Goal: Task Accomplishment & Management: Manage account settings

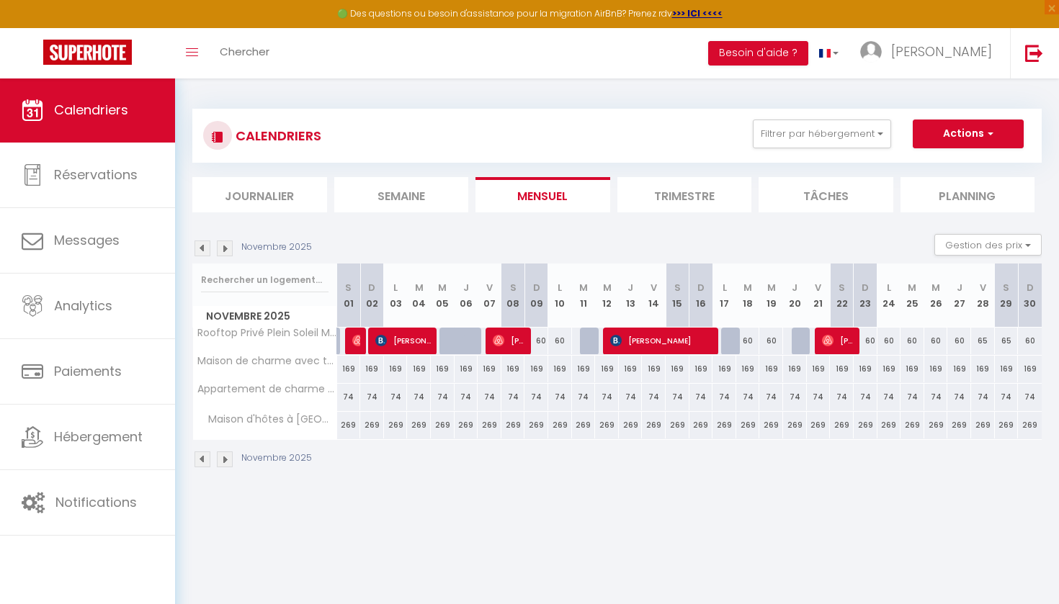
scroll to position [1, 0]
click at [205, 249] on img at bounding box center [203, 248] width 16 height 16
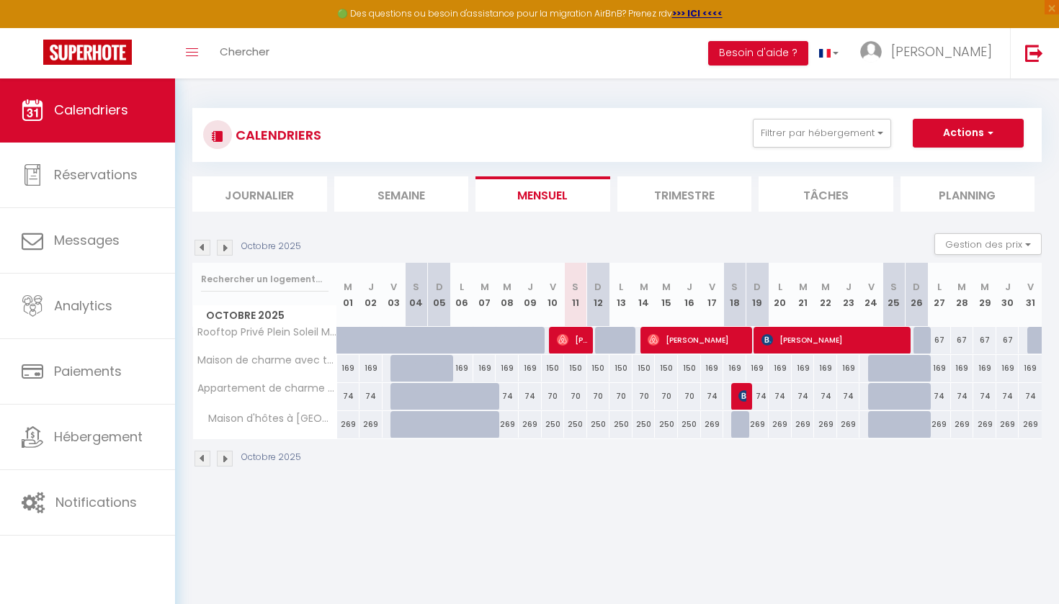
click at [674, 341] on span "[PERSON_NAME]" at bounding box center [698, 339] width 100 height 27
select select "OK"
select select "0"
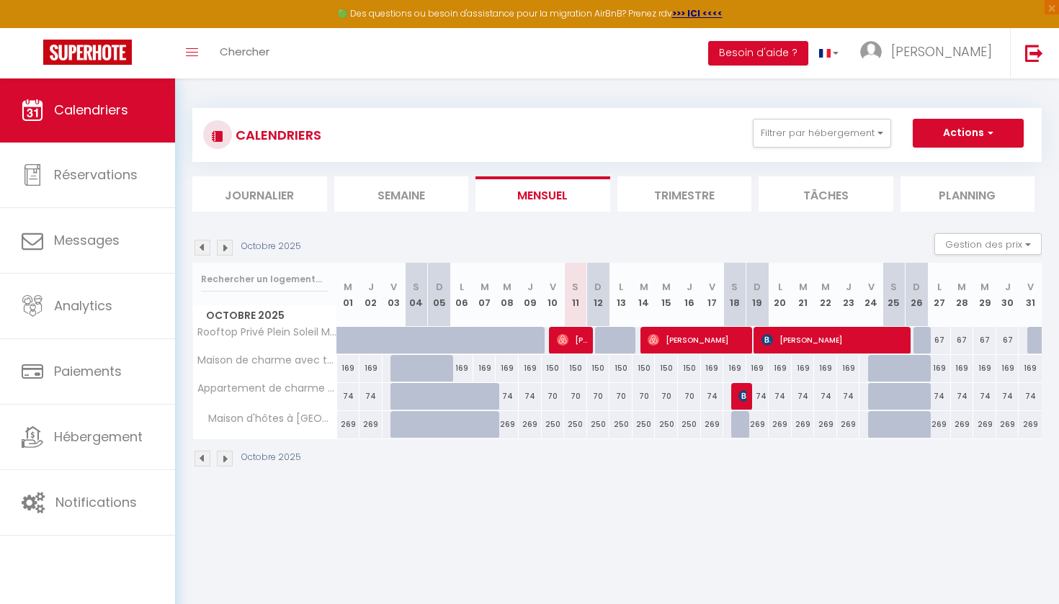
select select "1"
select select
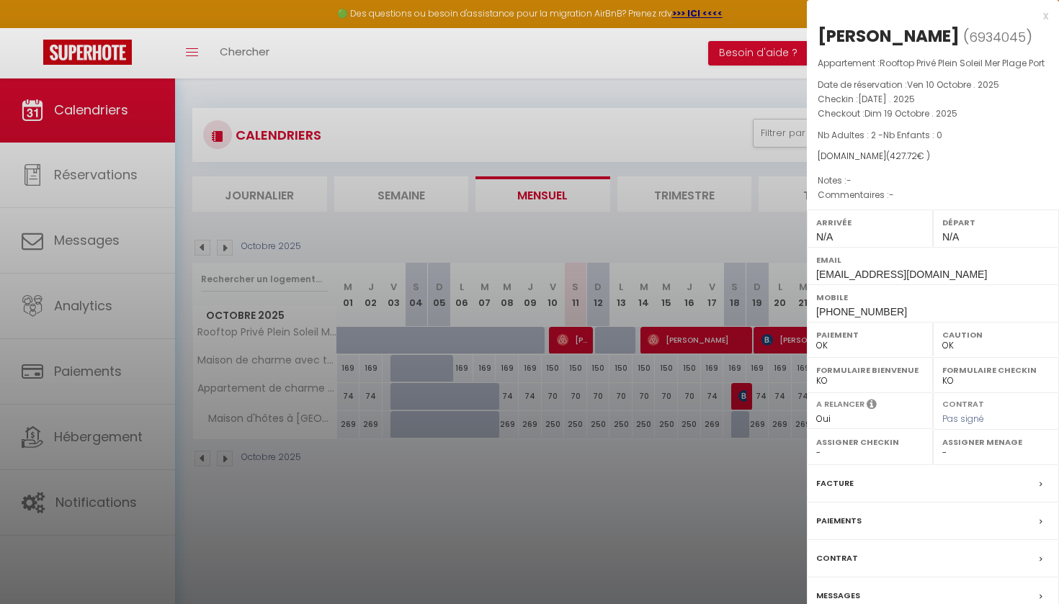
click at [704, 513] on div at bounding box center [529, 302] width 1059 height 604
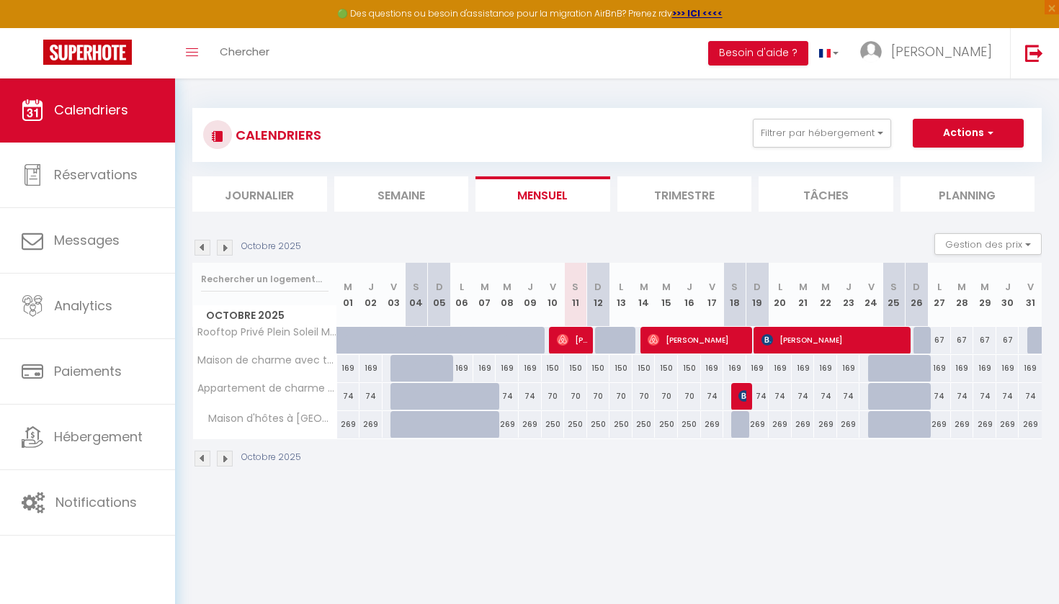
click at [807, 347] on span "[PERSON_NAME]" at bounding box center [834, 339] width 146 height 27
select select "KO"
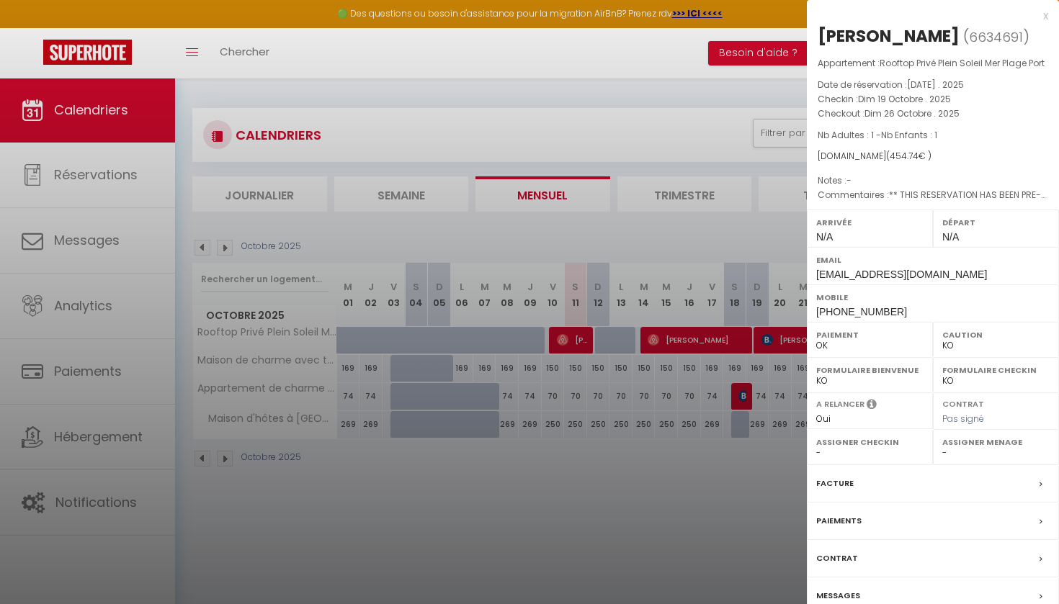
click at [740, 501] on div at bounding box center [529, 302] width 1059 height 604
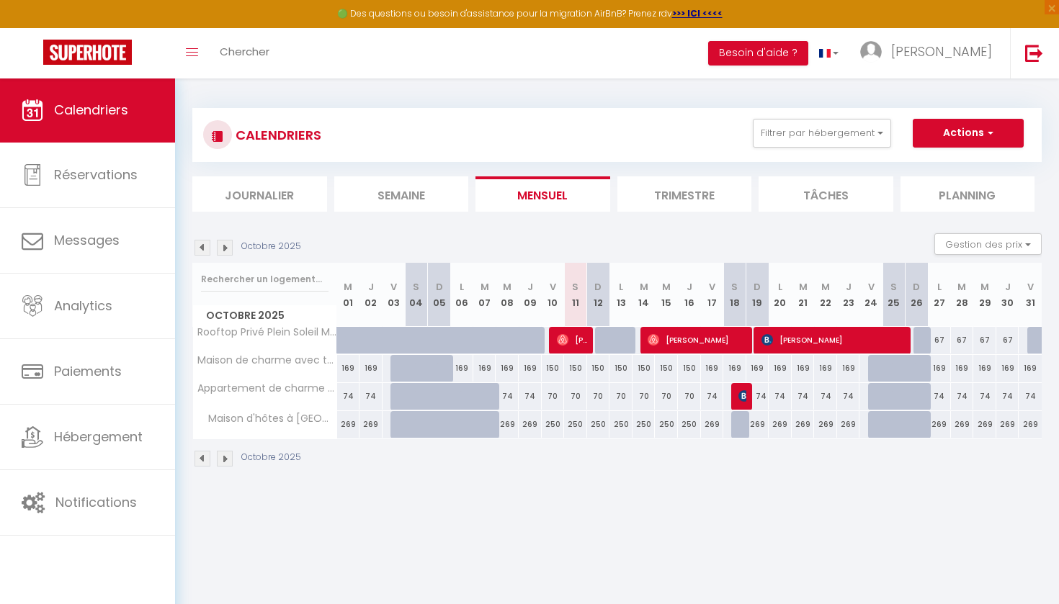
click at [927, 341] on div "67" at bounding box center [939, 340] width 24 height 27
type input "67"
type input "Lun 27 Octobre 2025"
type input "[DATE]"
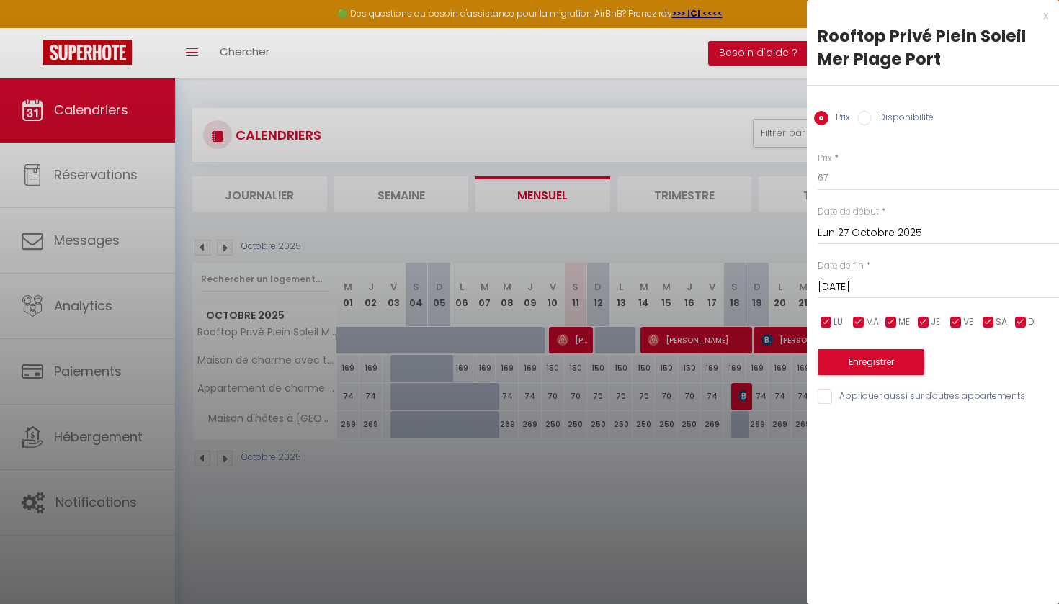
click at [866, 117] on input "Disponibilité" at bounding box center [864, 118] width 14 height 14
radio input "true"
radio input "false"
click at [862, 367] on button "Enregistrer" at bounding box center [871, 364] width 107 height 26
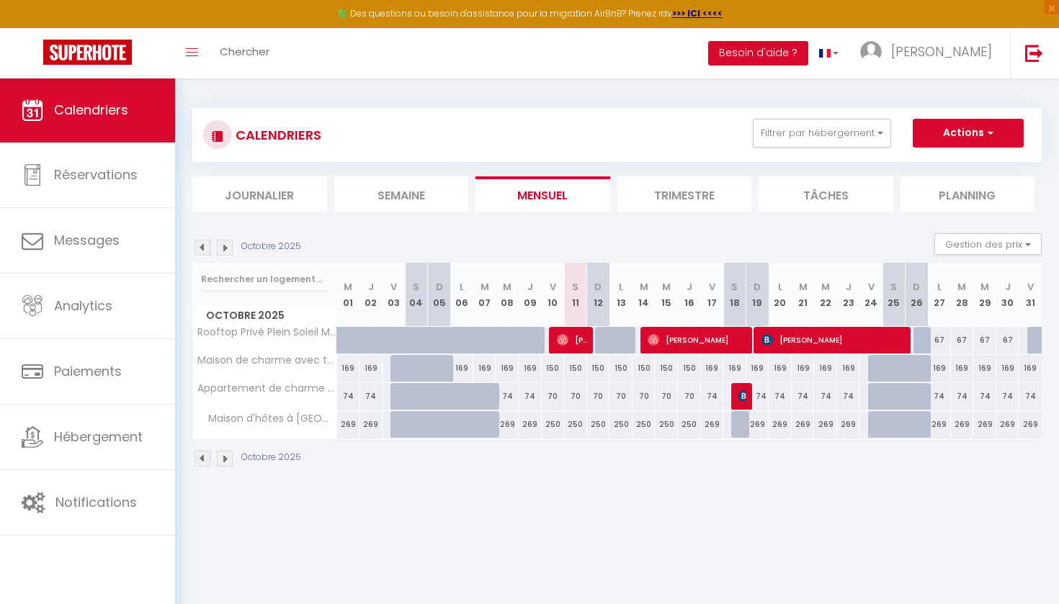
click at [924, 342] on div at bounding box center [924, 340] width 23 height 27
select select "1"
type input "Dim 26 Octobre 2025"
type input "Lun 27 Octobre 2025"
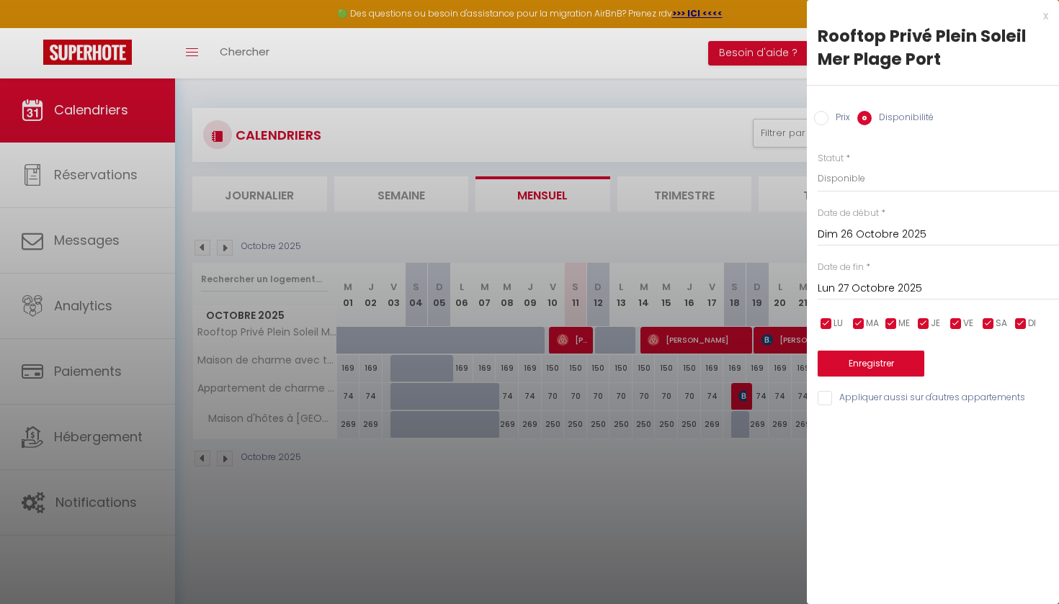
click at [821, 117] on input "Prix" at bounding box center [821, 118] width 14 height 14
radio input "true"
radio input "false"
click at [872, 362] on button "Enregistrer" at bounding box center [871, 362] width 107 height 26
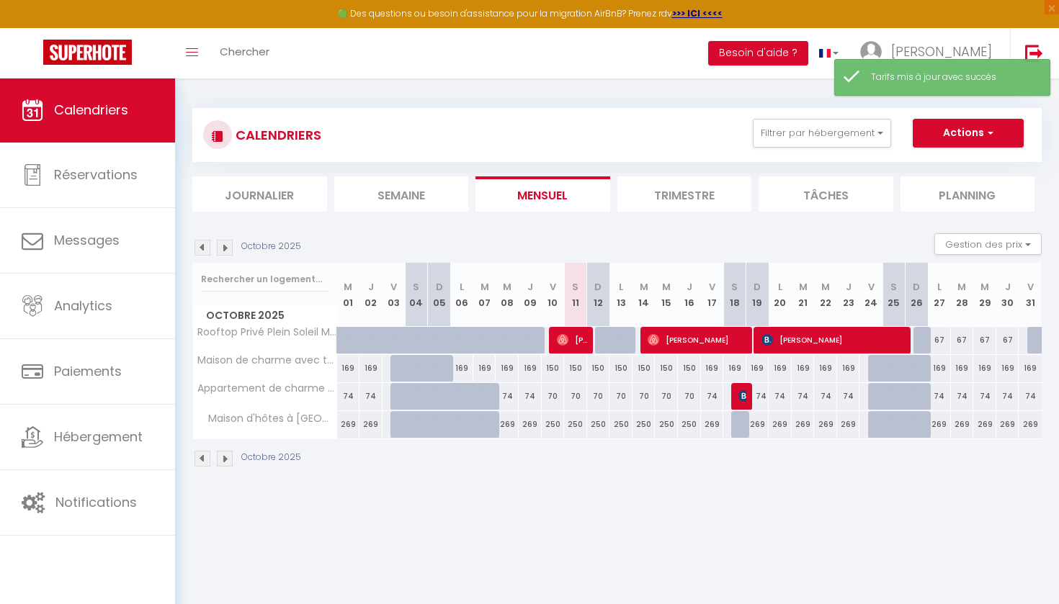
click at [924, 342] on div at bounding box center [924, 340] width 23 height 27
type input "67"
select select "1"
type input "Dim 26 Octobre 2025"
type input "Lun 27 Octobre 2025"
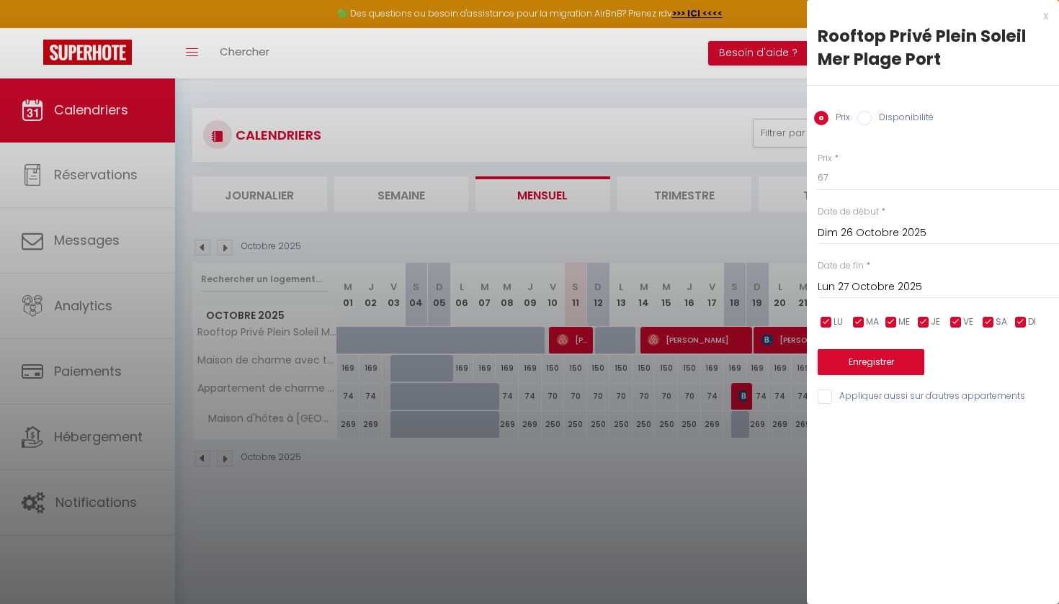
click at [864, 116] on input "Disponibilité" at bounding box center [864, 118] width 14 height 14
radio input "true"
radio input "false"
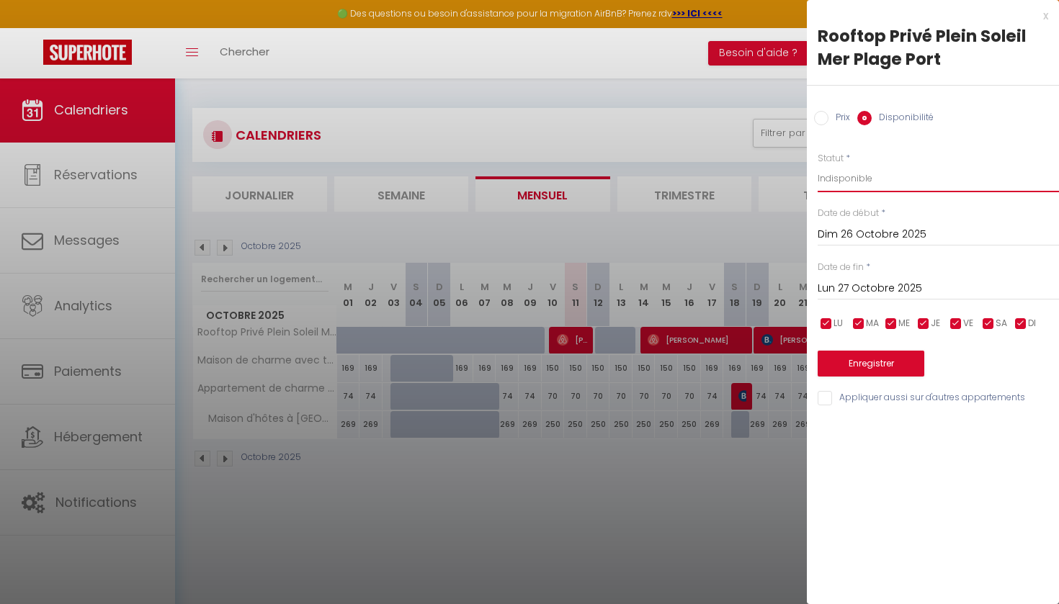
select select "1"
click at [863, 357] on button "Enregistrer" at bounding box center [871, 364] width 107 height 26
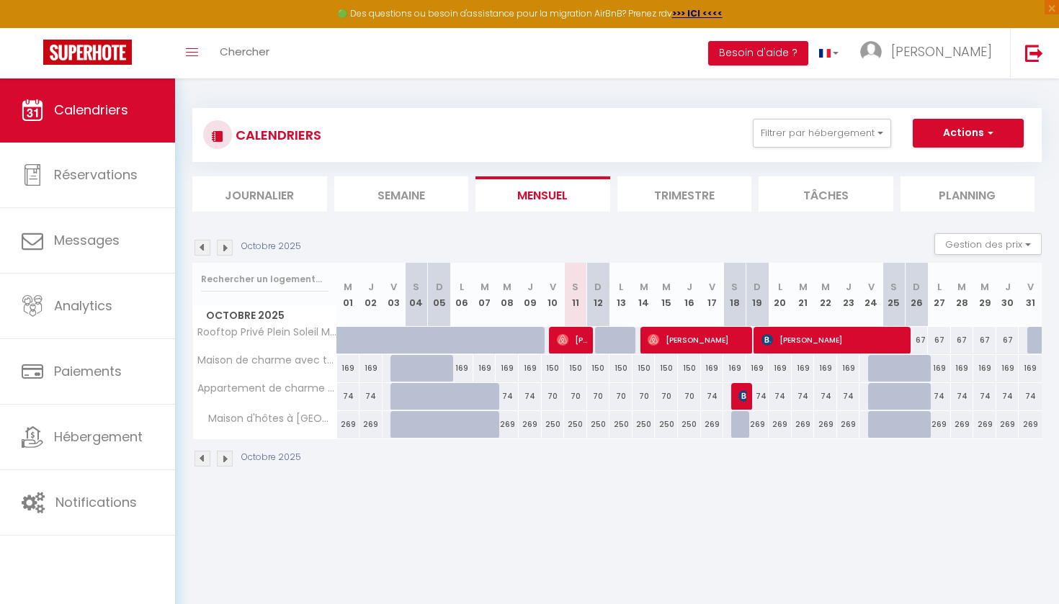
click at [226, 251] on img at bounding box center [225, 248] width 16 height 16
